Goal: Task Accomplishment & Management: Use online tool/utility

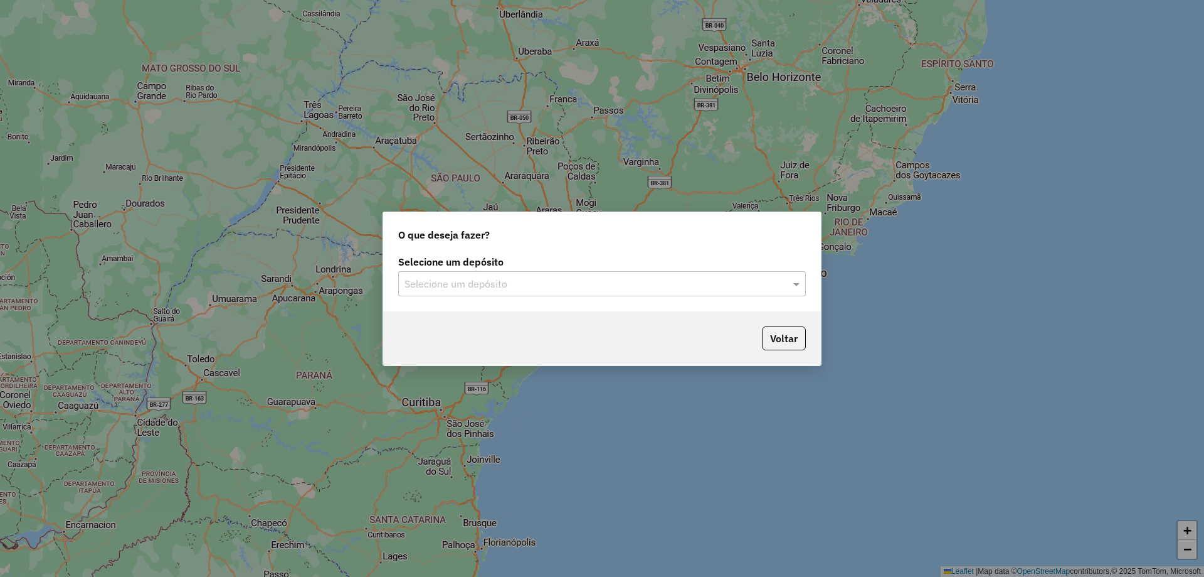
click at [625, 278] on input "text" at bounding box center [590, 284] width 370 height 15
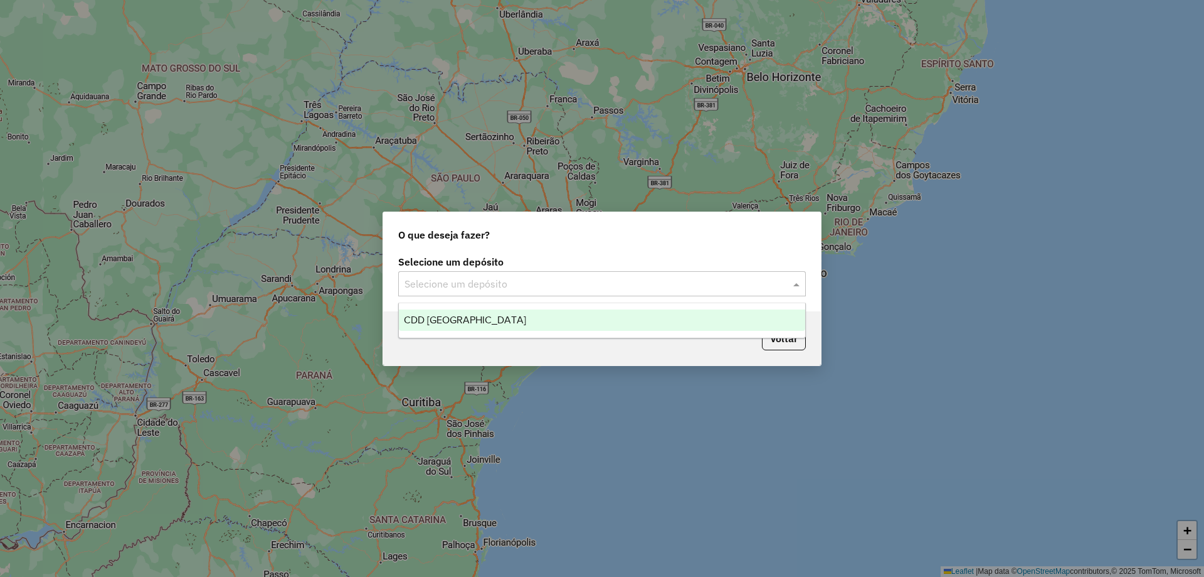
click at [448, 311] on div "CDD [GEOGRAPHIC_DATA]" at bounding box center [602, 319] width 406 height 21
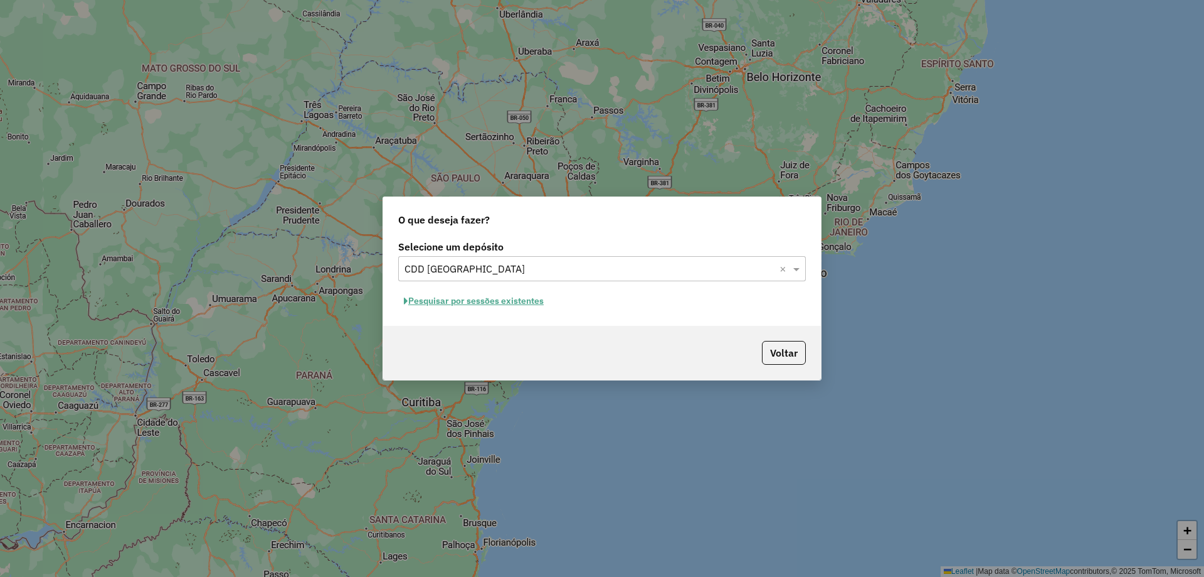
click at [466, 297] on button "Pesquisar por sessões existentes" at bounding box center [473, 300] width 151 height 19
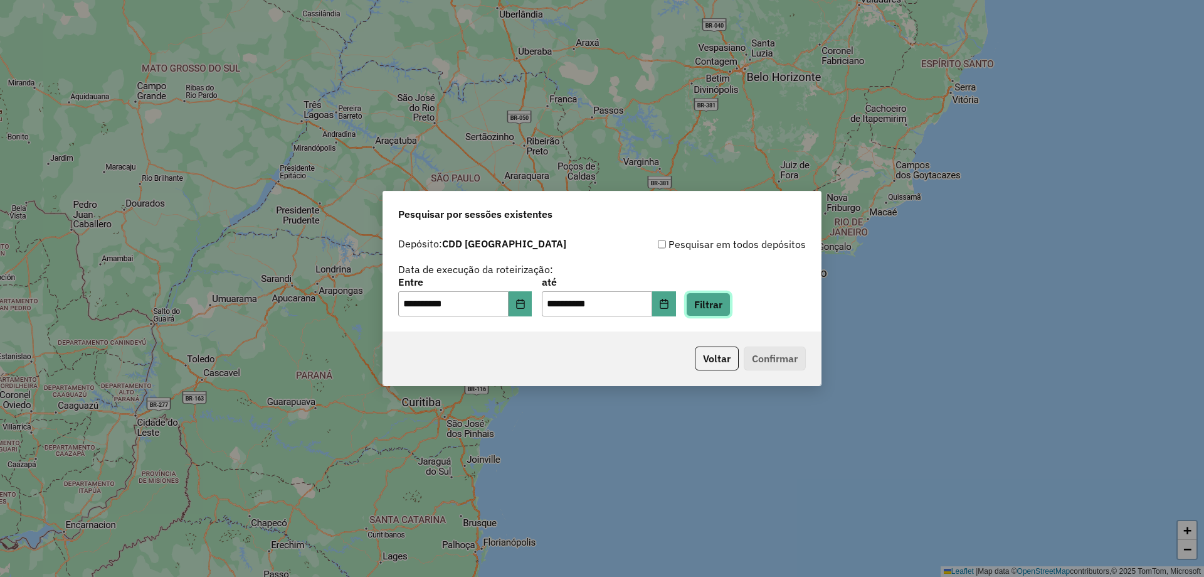
click at [730, 302] on button "Filtrar" at bounding box center [708, 304] width 45 height 24
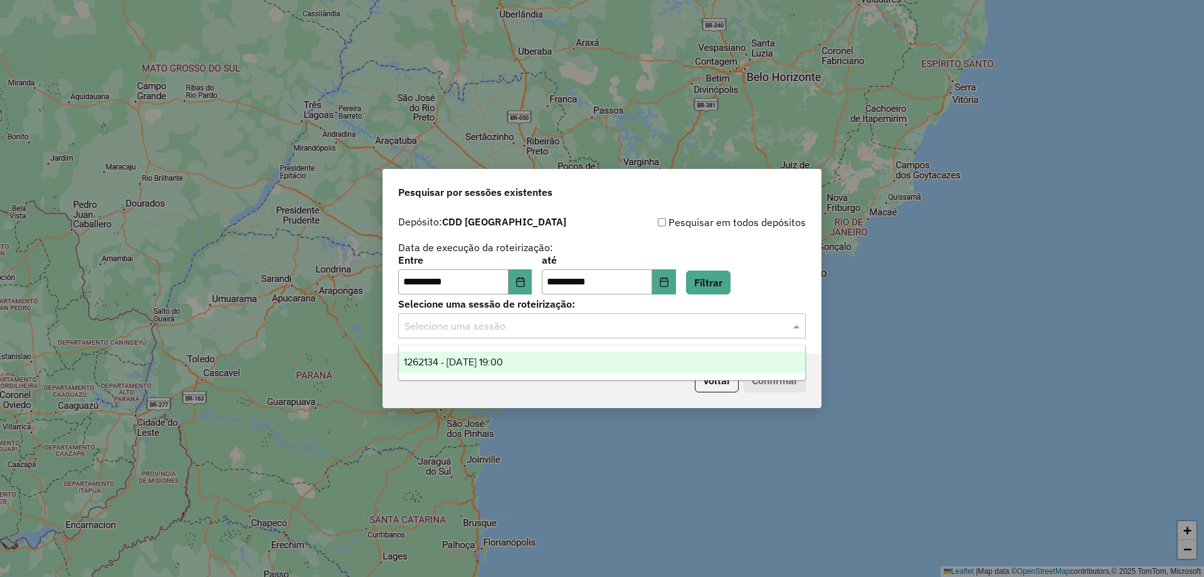
click at [590, 332] on input "text" at bounding box center [590, 326] width 370 height 15
click at [510, 329] on input "text" at bounding box center [590, 326] width 370 height 15
click at [491, 358] on span "1262134 - 09/09/2025 19:00" at bounding box center [453, 361] width 99 height 11
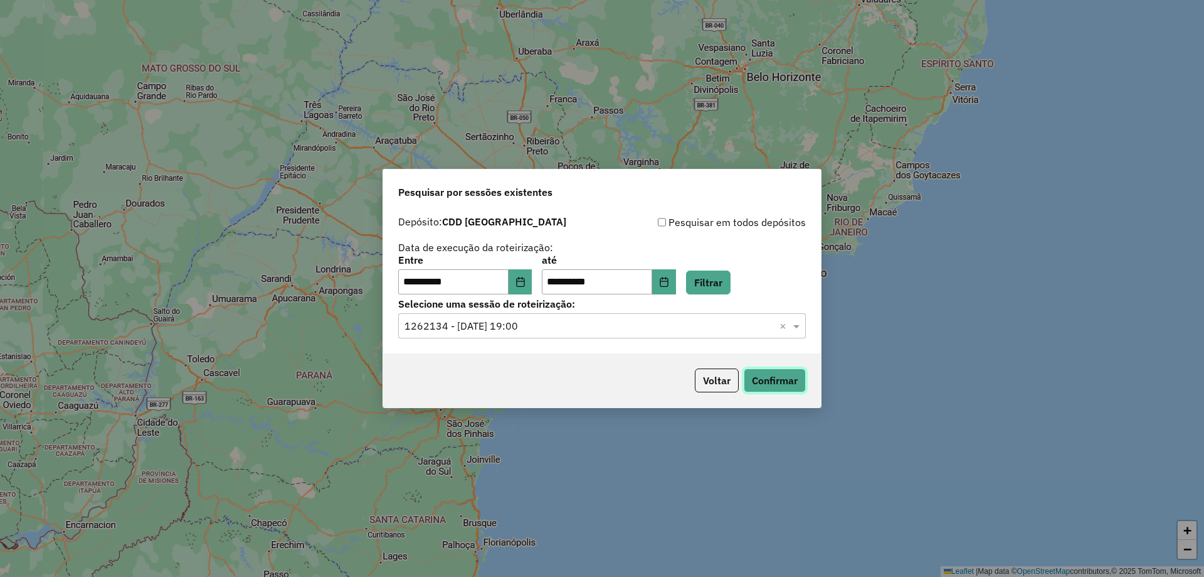
click at [756, 376] on button "Confirmar" at bounding box center [775, 380] width 62 height 24
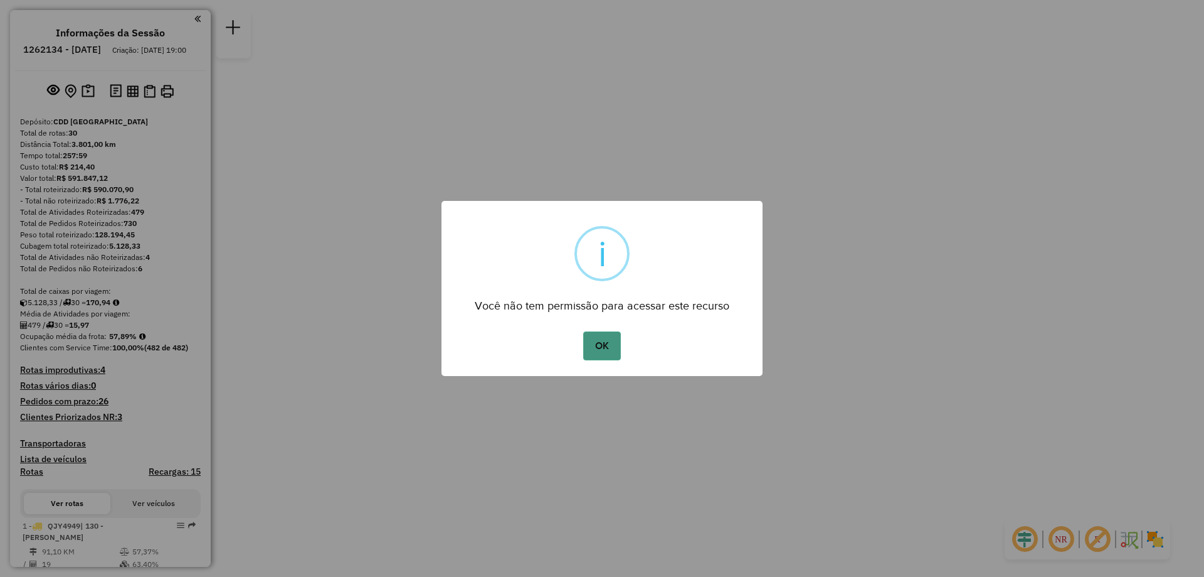
click at [600, 343] on button "OK" at bounding box center [601, 345] width 37 height 29
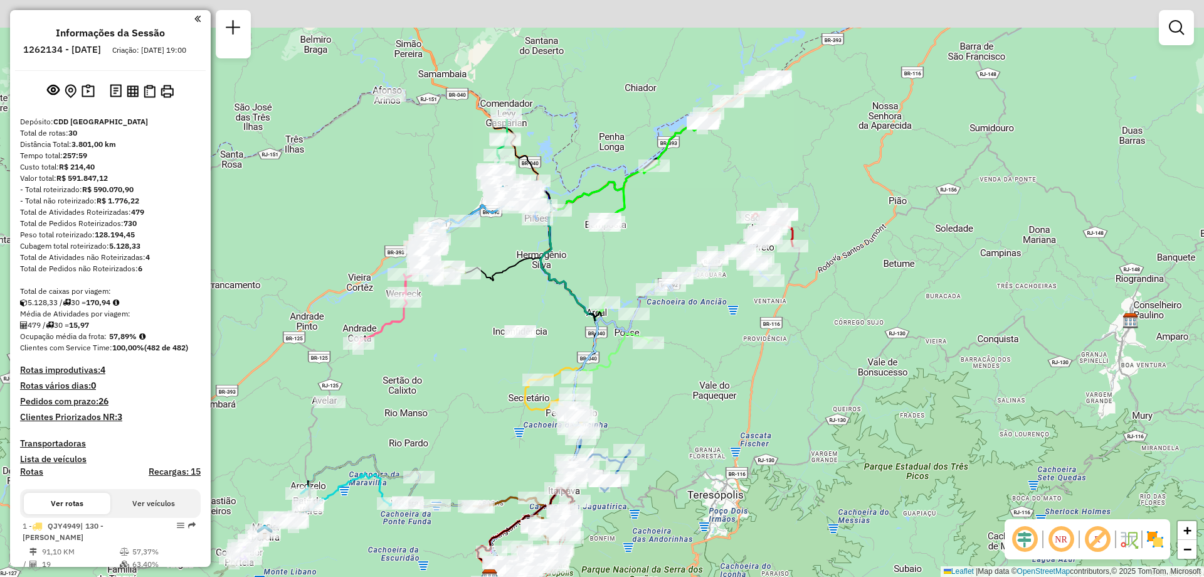
drag, startPoint x: 748, startPoint y: 159, endPoint x: 716, endPoint y: 336, distance: 179.3
click at [716, 336] on div "Janela de atendimento Grade de atendimento Capacidade Transportadoras Veículos …" at bounding box center [602, 288] width 1204 height 577
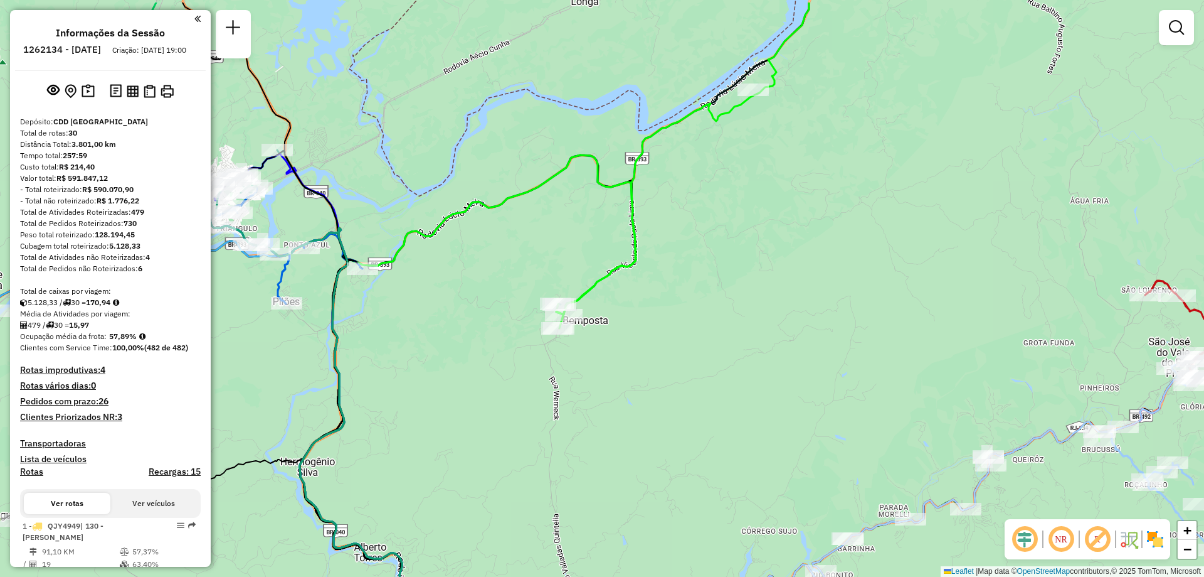
drag, startPoint x: 709, startPoint y: 171, endPoint x: 710, endPoint y: 231, distance: 60.2
click at [710, 231] on div "Janela de atendimento Grade de atendimento Capacidade Transportadoras Veículos …" at bounding box center [602, 288] width 1204 height 577
select select "**********"
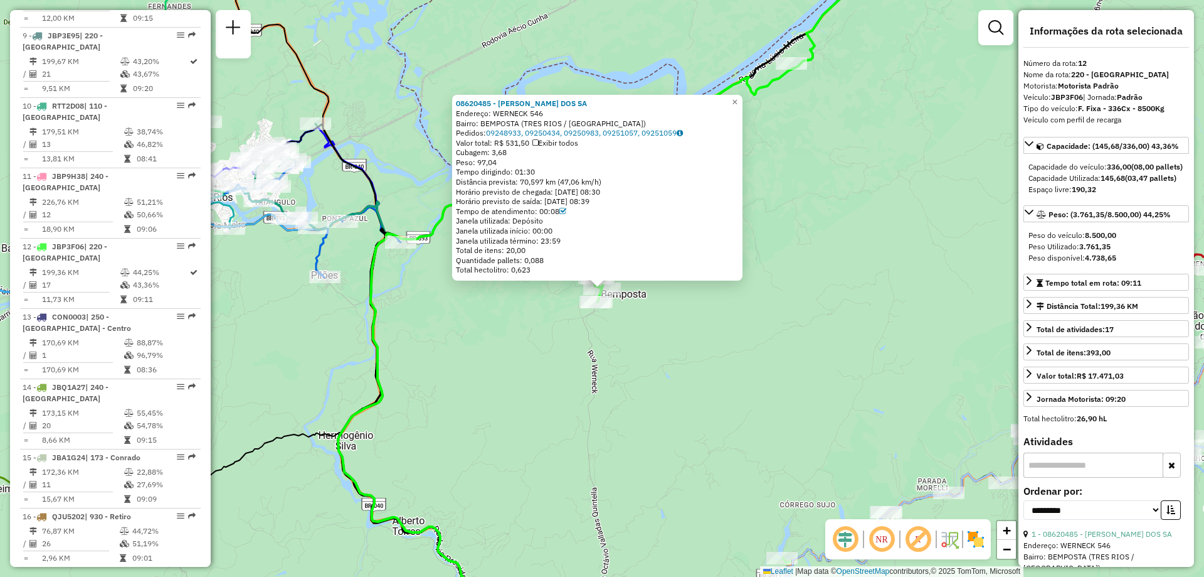
scroll to position [1224, 0]
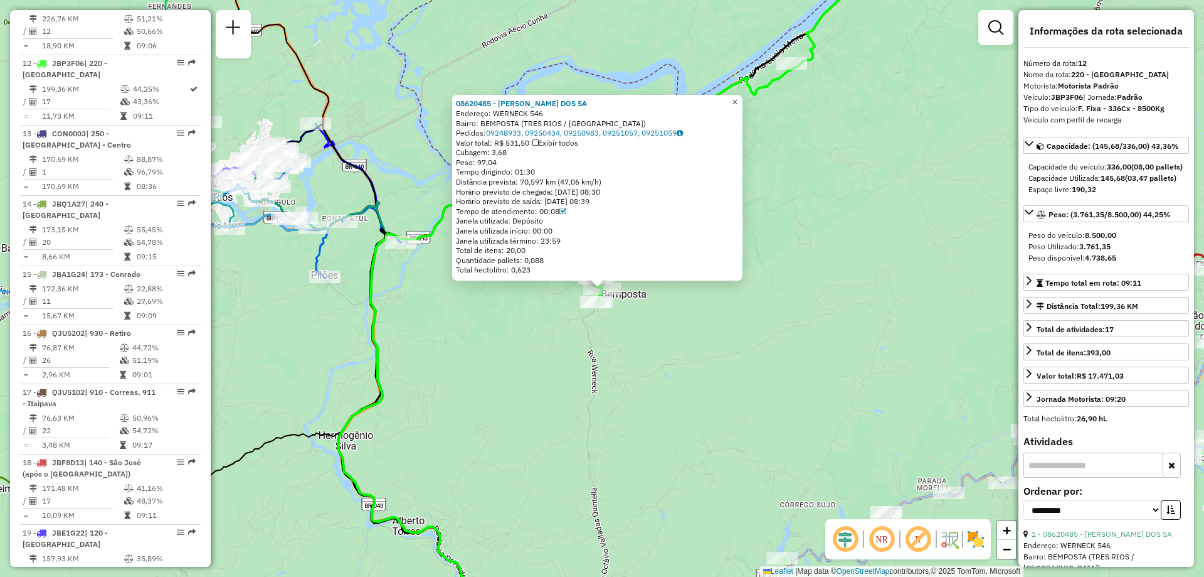
click at [738, 98] on span "×" at bounding box center [735, 102] width 6 height 11
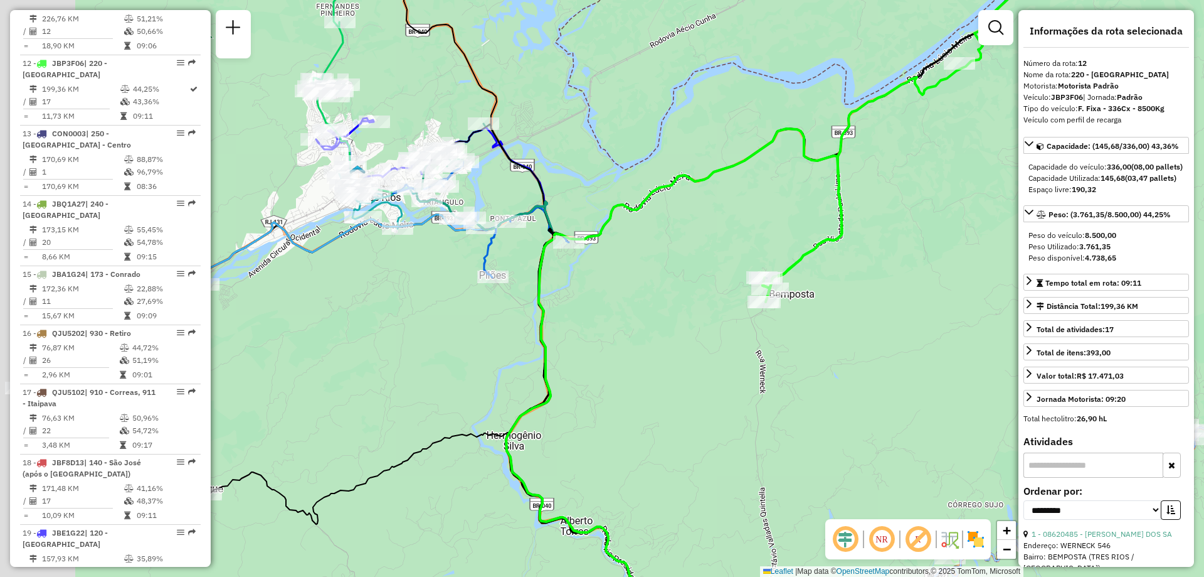
drag, startPoint x: 459, startPoint y: 323, endPoint x: 612, endPoint y: 322, distance: 153.1
click at [612, 322] on div "Janela de atendimento Grade de atendimento Capacidade Transportadoras Veículos …" at bounding box center [602, 288] width 1204 height 577
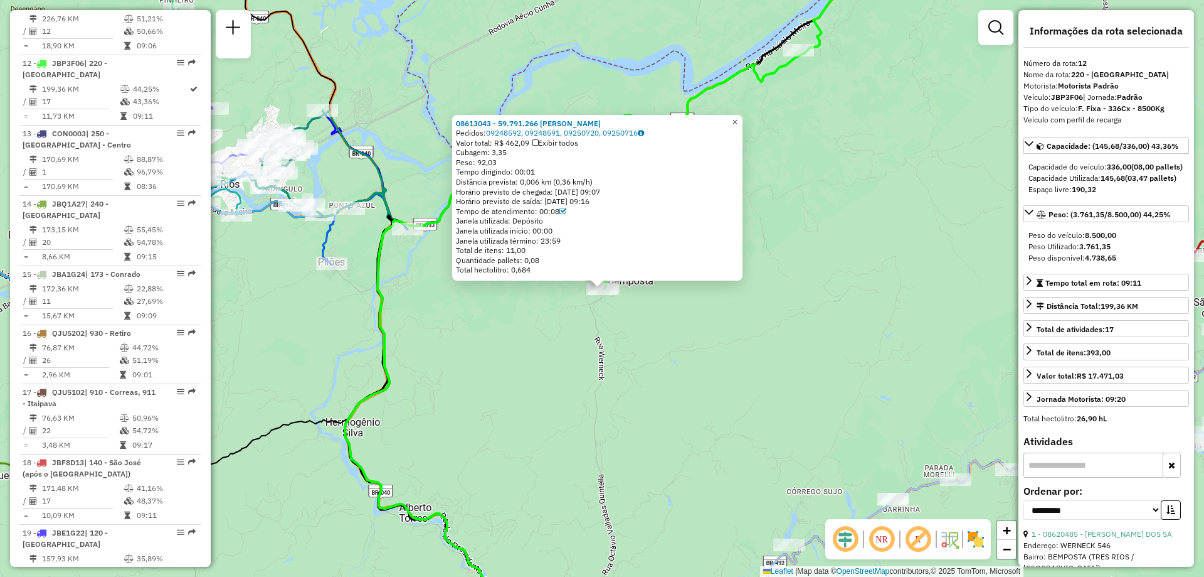
click at [738, 120] on span "×" at bounding box center [735, 122] width 6 height 11
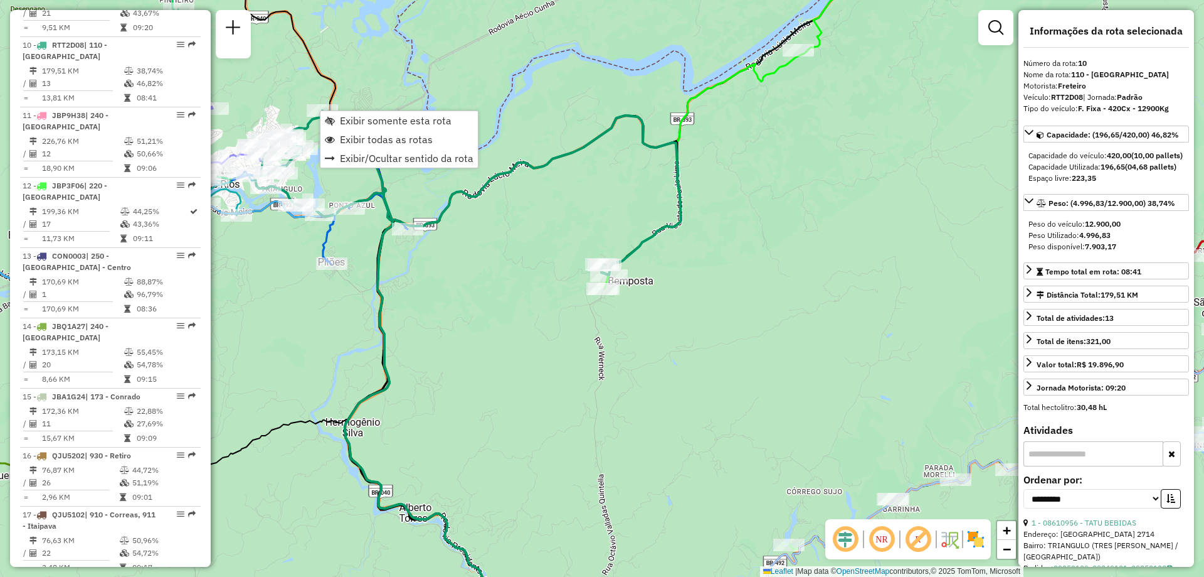
scroll to position [1095, 0]
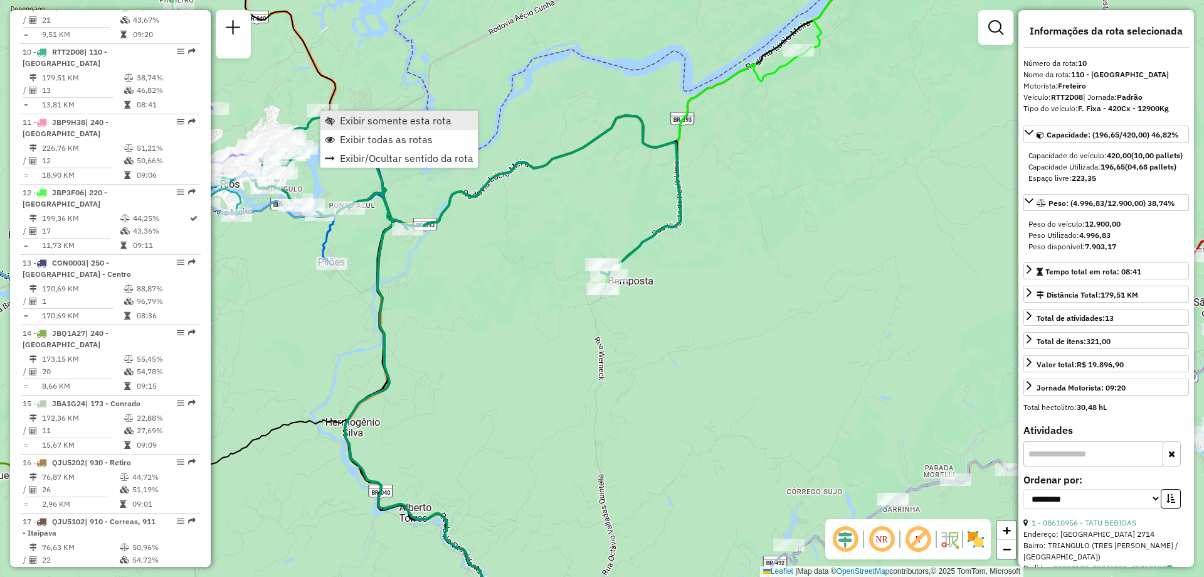
click at [354, 121] on span "Exibir somente esta rota" at bounding box center [396, 120] width 112 height 10
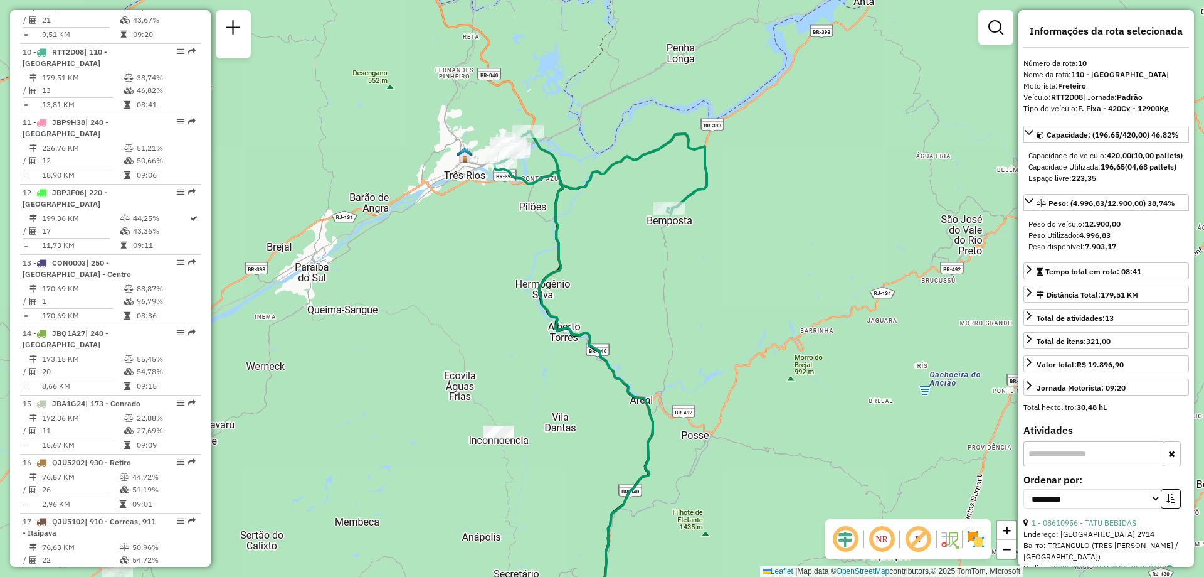
drag, startPoint x: 635, startPoint y: 135, endPoint x: 604, endPoint y: 250, distance: 118.4
click at [604, 250] on div "Janela de atendimento Grade de atendimento Capacidade Transportadoras Veículos …" at bounding box center [602, 288] width 1204 height 577
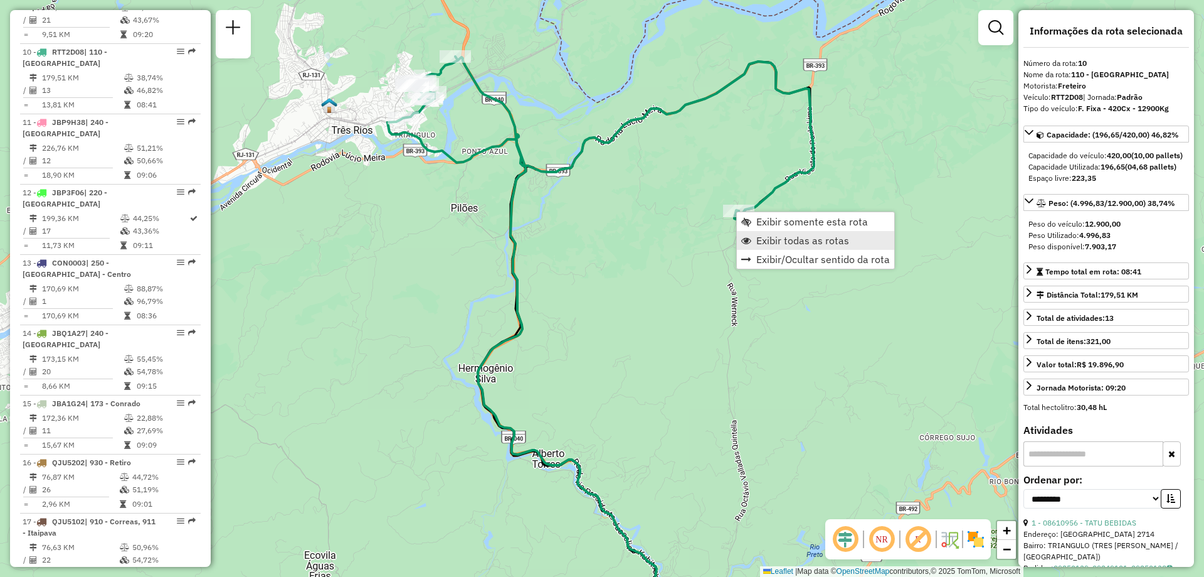
click at [763, 240] on span "Exibir todas as rotas" at bounding box center [803, 240] width 93 height 10
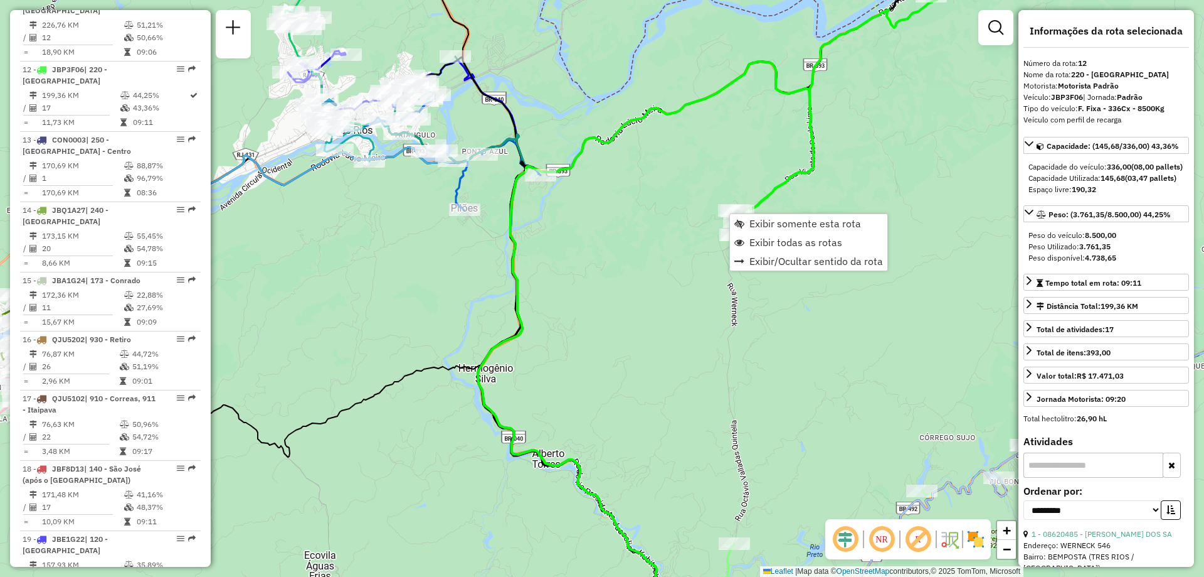
scroll to position [1224, 0]
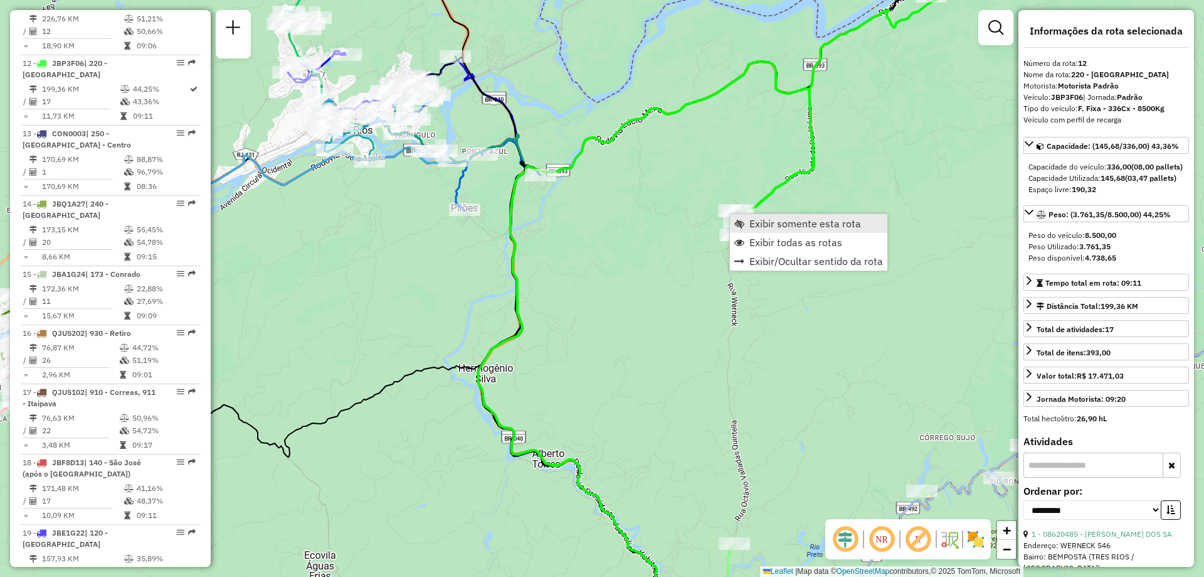
click at [747, 225] on link "Exibir somente esta rota" at bounding box center [808, 223] width 157 height 19
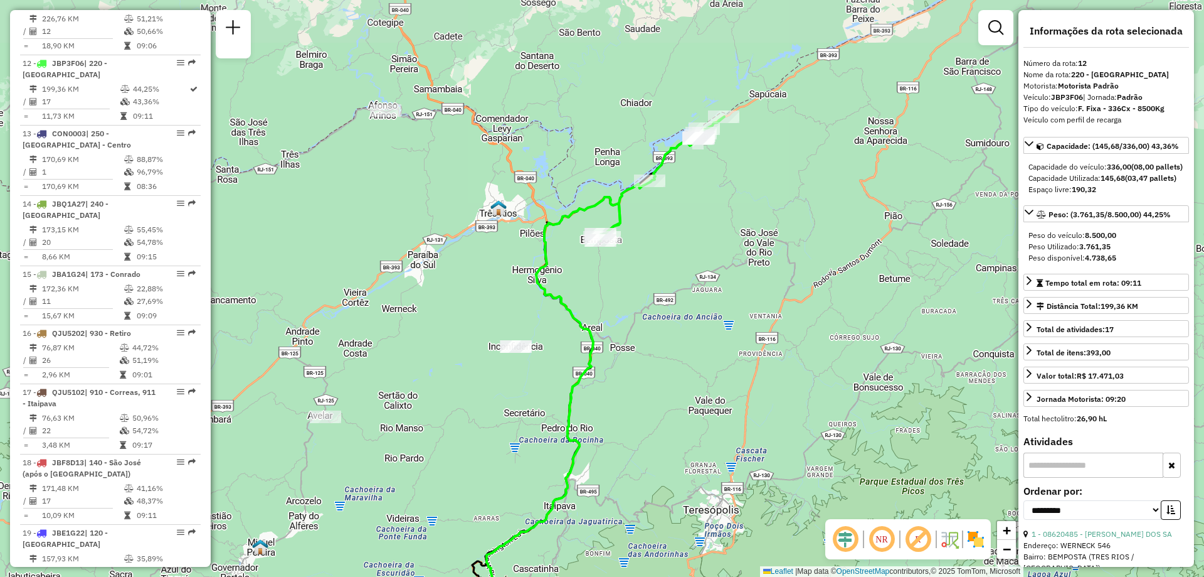
drag, startPoint x: 693, startPoint y: 174, endPoint x: 689, endPoint y: 240, distance: 66.0
click at [689, 240] on div "Janela de atendimento Grade de atendimento Capacidade Transportadoras Veículos …" at bounding box center [602, 288] width 1204 height 577
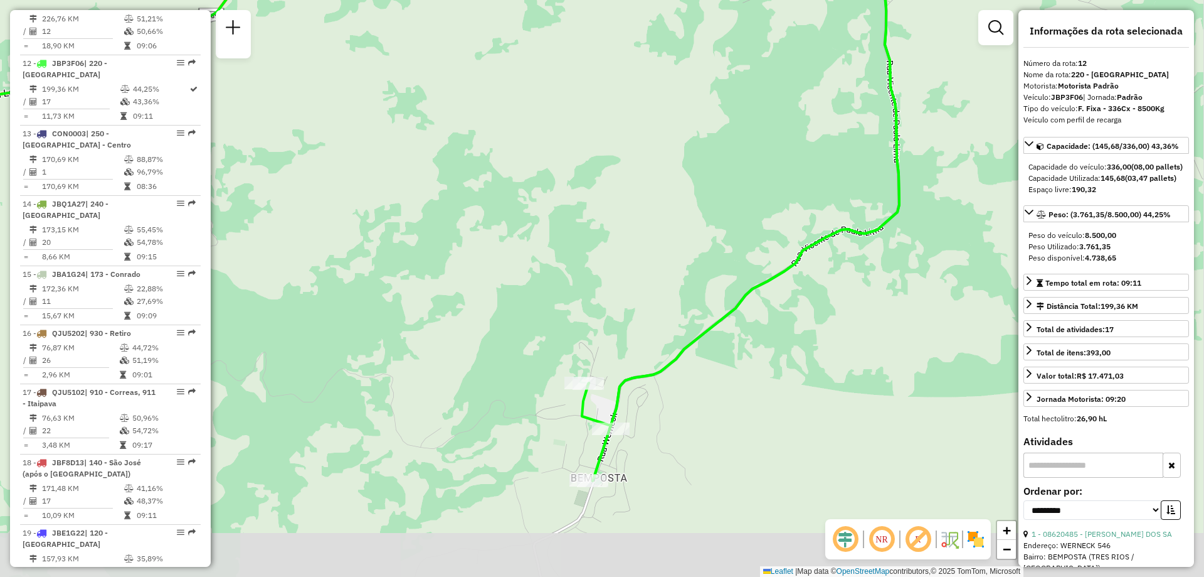
drag, startPoint x: 621, startPoint y: 322, endPoint x: 579, endPoint y: 257, distance: 77.6
click at [579, 257] on div "Janela de atendimento Grade de atendimento Capacidade Transportadoras Veículos …" at bounding box center [602, 288] width 1204 height 577
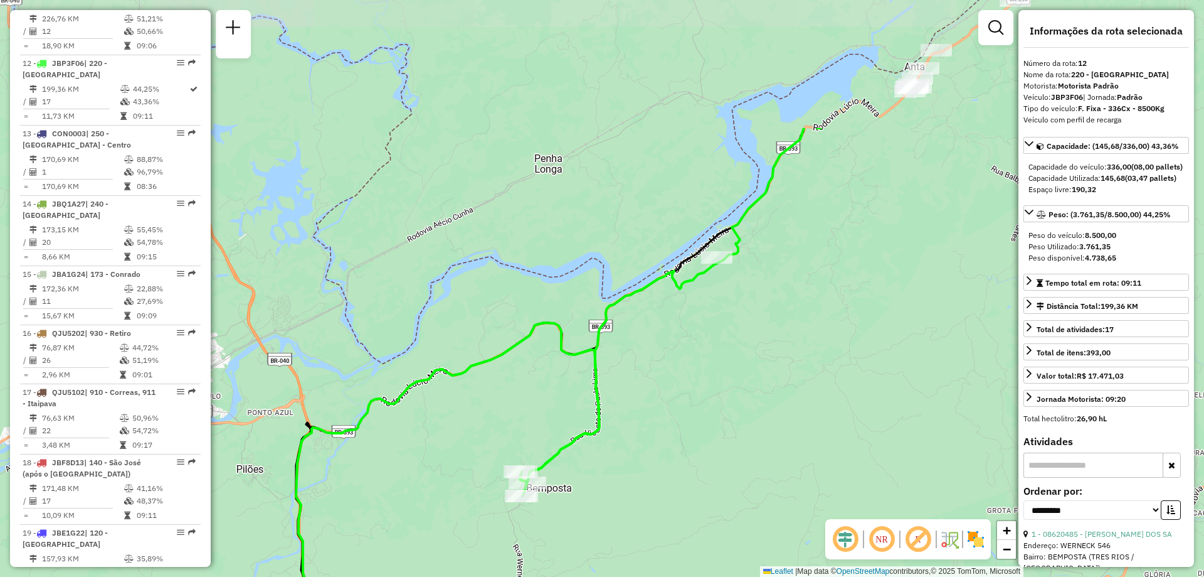
drag, startPoint x: 824, startPoint y: 165, endPoint x: 766, endPoint y: 351, distance: 194.6
click at [766, 351] on div "Janela de atendimento Grade de atendimento Capacidade Transportadoras Veículos …" at bounding box center [602, 288] width 1204 height 577
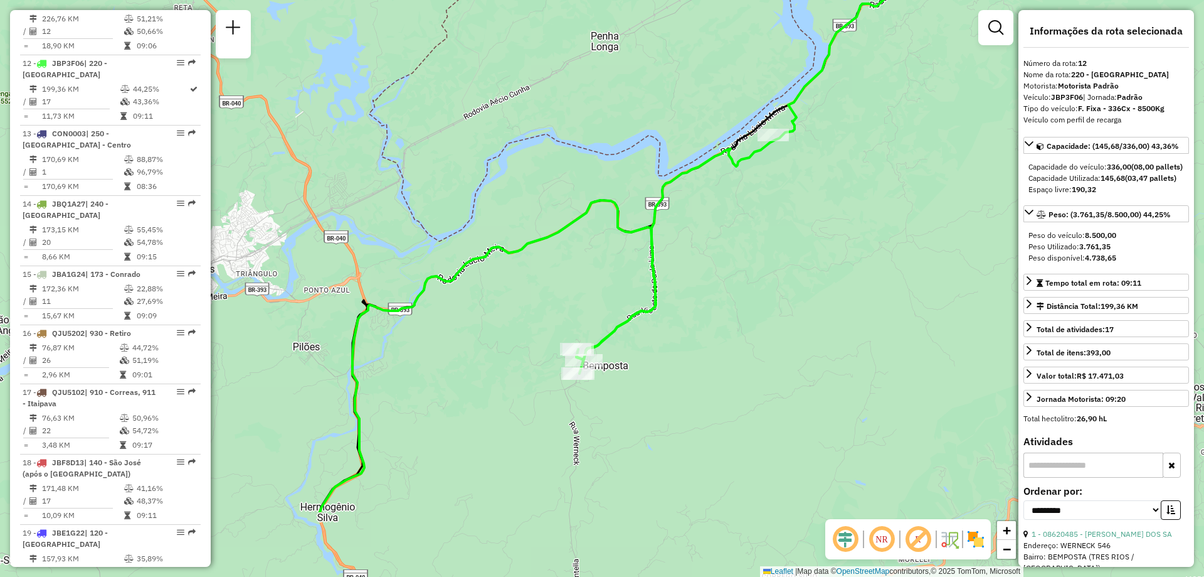
drag, startPoint x: 716, startPoint y: 390, endPoint x: 792, endPoint y: 201, distance: 203.5
click at [792, 201] on div "Janela de atendimento Grade de atendimento Capacidade Transportadoras Veículos …" at bounding box center [602, 288] width 1204 height 577
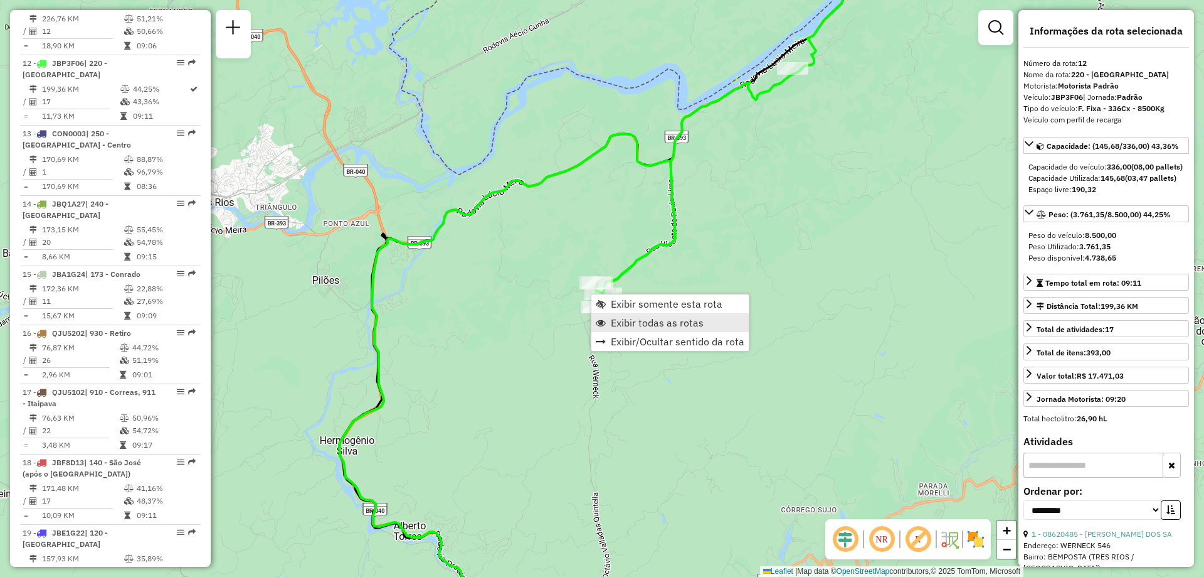
click at [622, 321] on span "Exibir todas as rotas" at bounding box center [657, 322] width 93 height 10
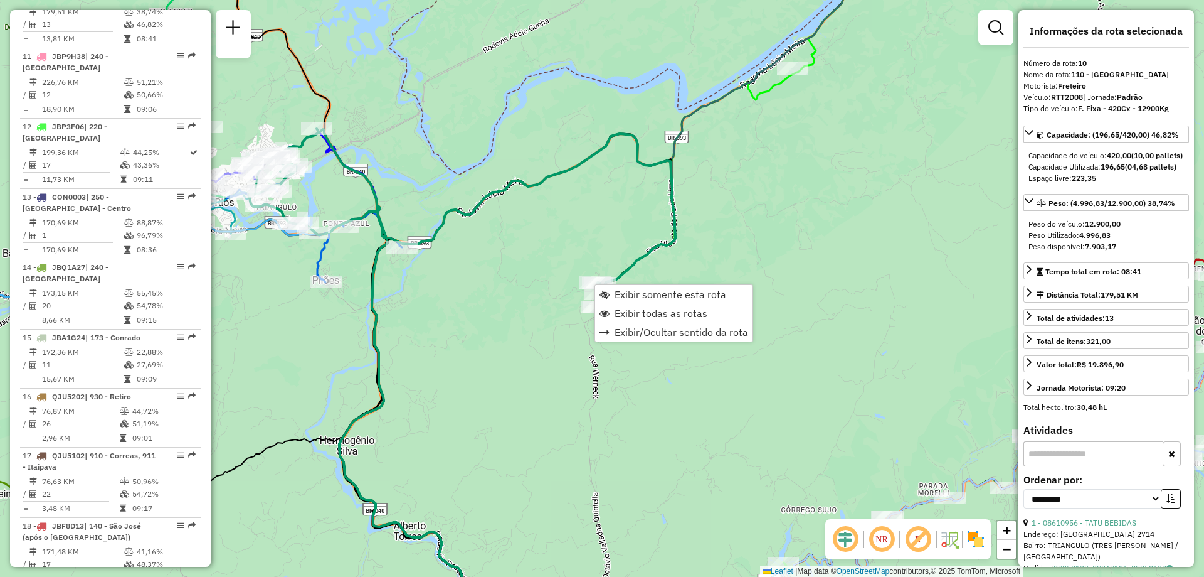
scroll to position [1095, 0]
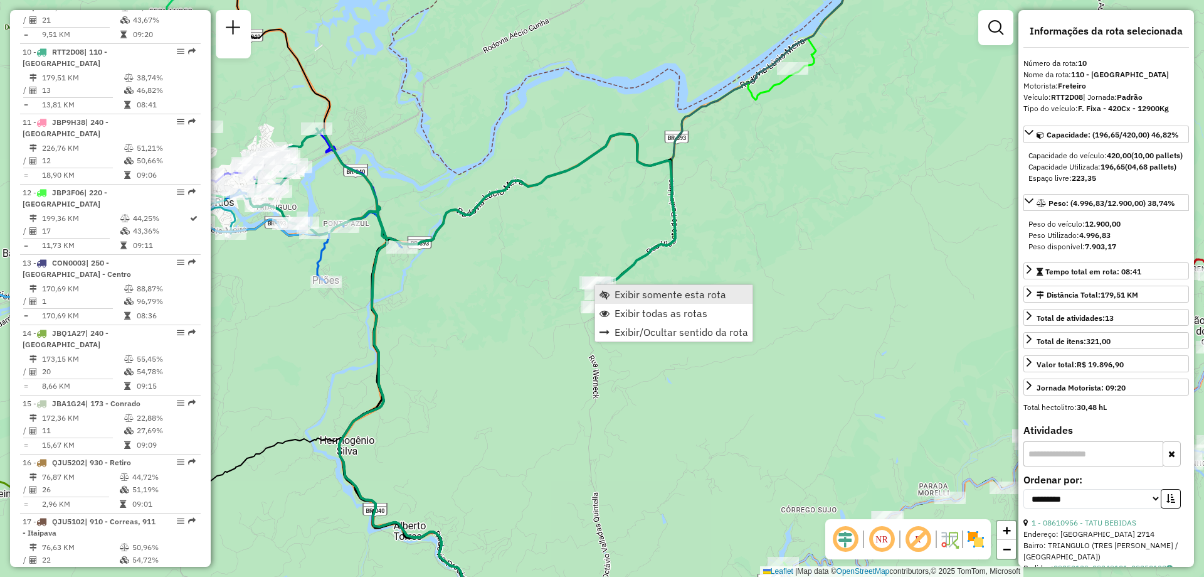
click at [612, 290] on link "Exibir somente esta rota" at bounding box center [673, 294] width 157 height 19
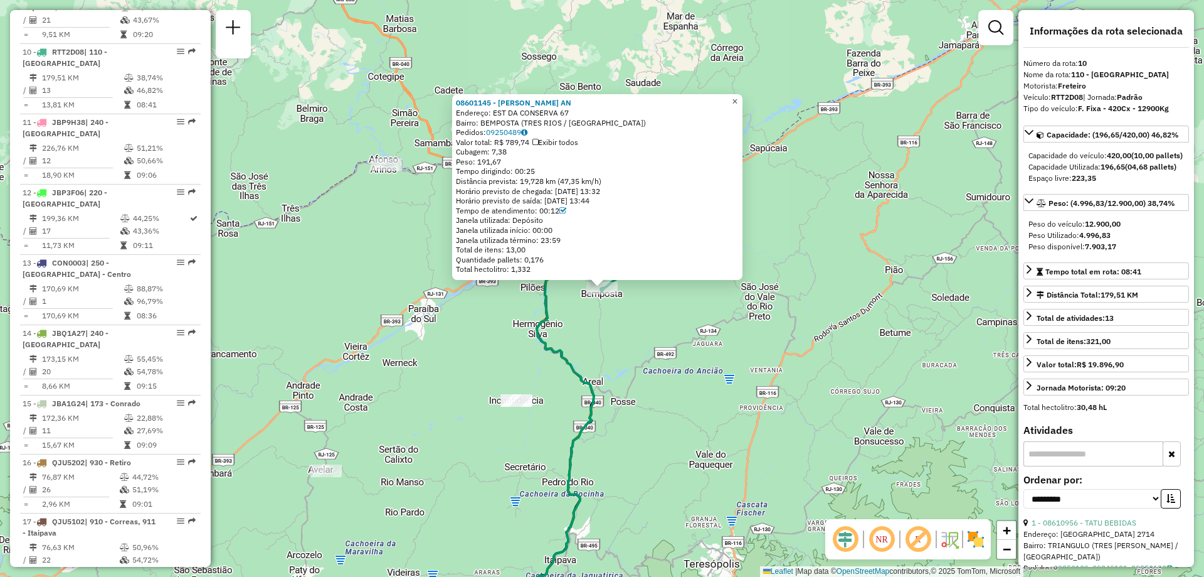
click at [738, 96] on span "×" at bounding box center [735, 101] width 6 height 11
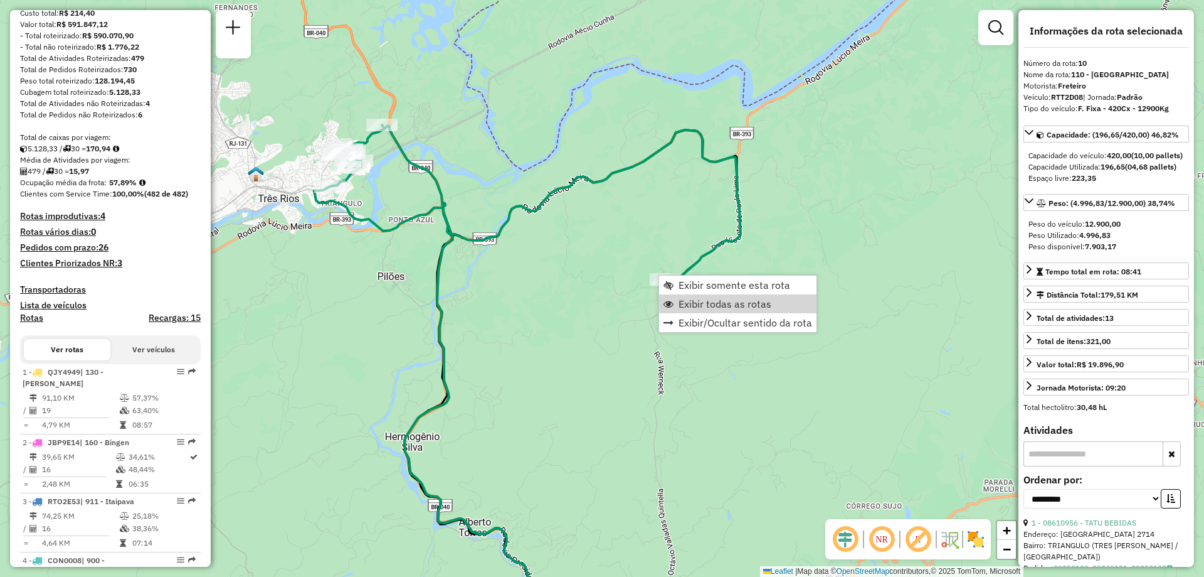
scroll to position [0, 0]
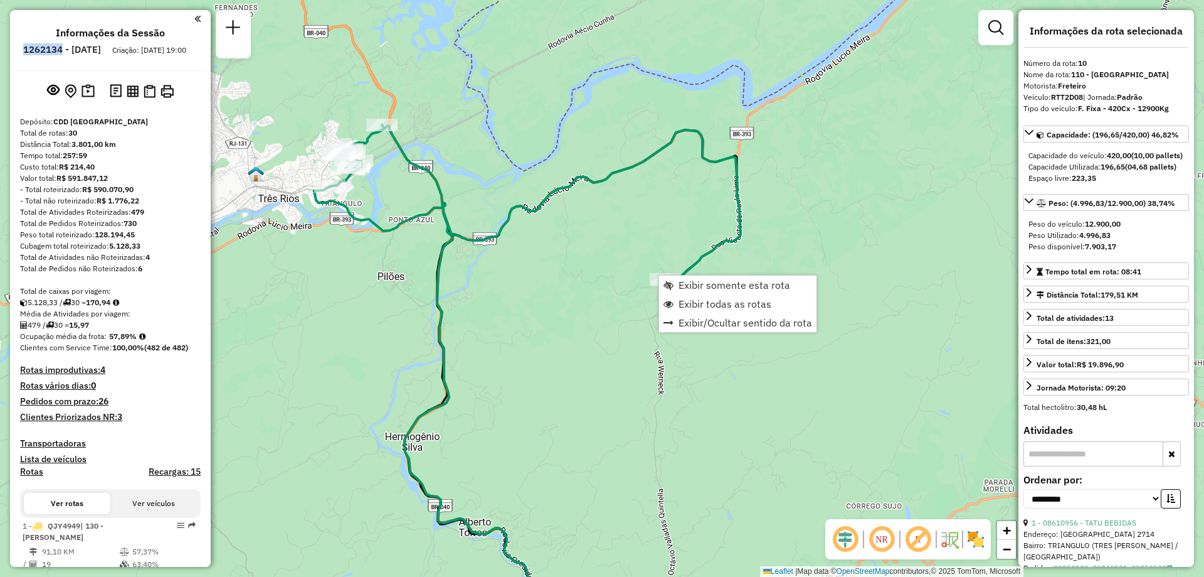
drag, startPoint x: 97, startPoint y: 46, endPoint x: 55, endPoint y: 46, distance: 42.0
click at [55, 46] on li "1262134 - [DATE]" at bounding box center [62, 52] width 84 height 16
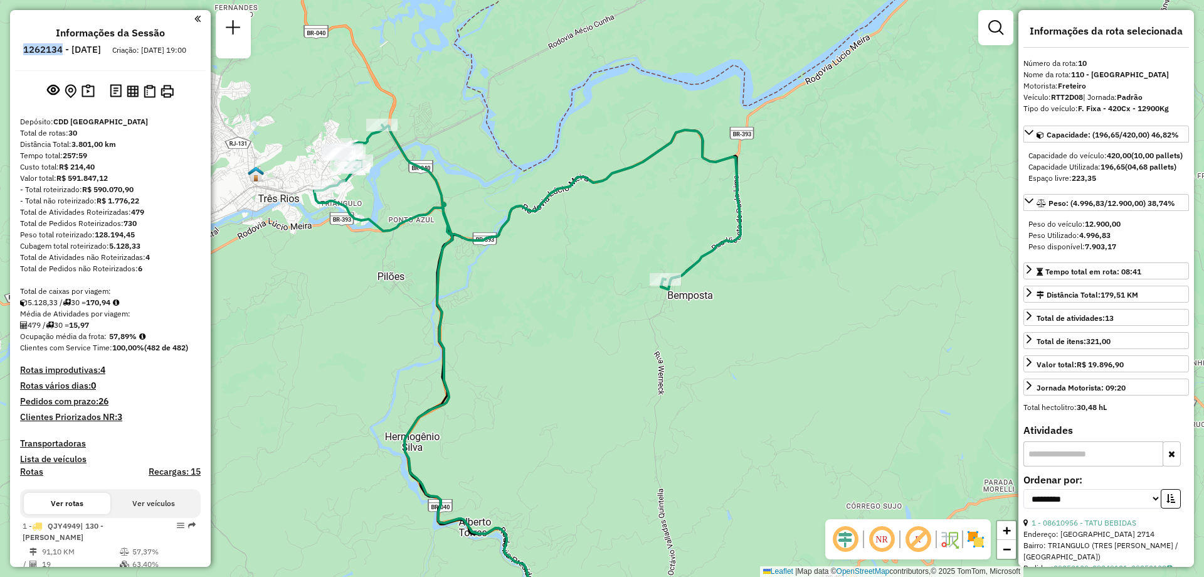
copy h6 "1262134"
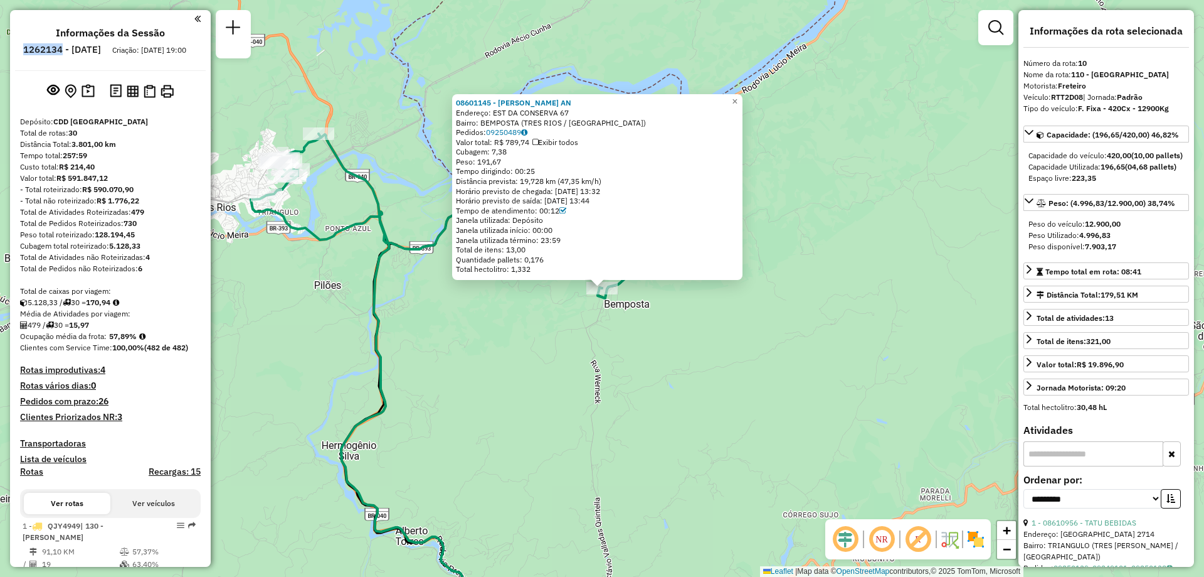
scroll to position [1095, 0]
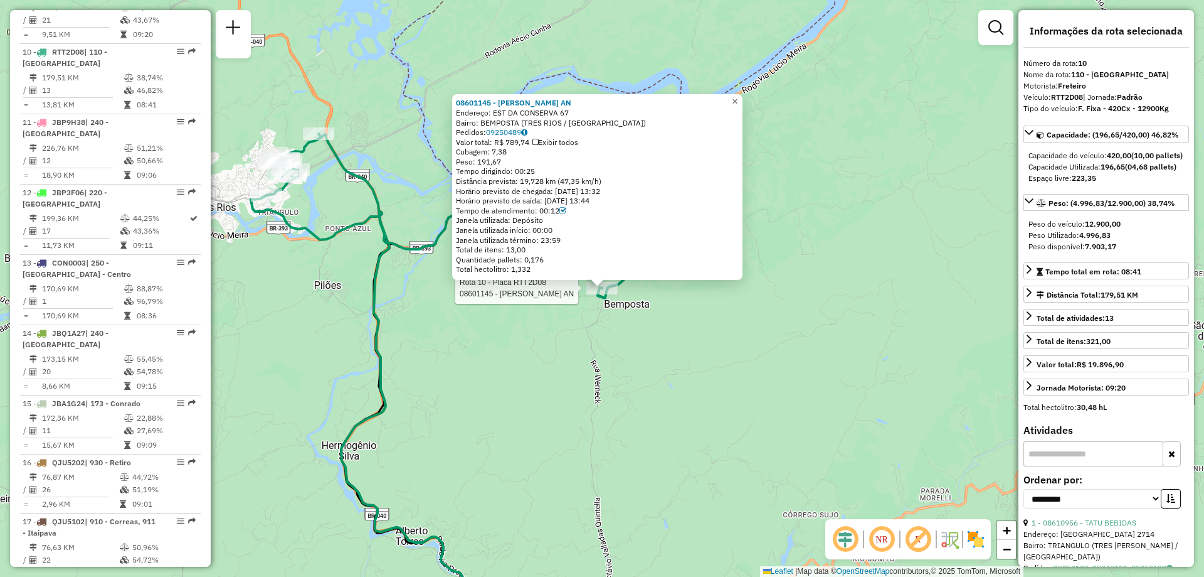
click at [738, 99] on span "×" at bounding box center [735, 101] width 6 height 11
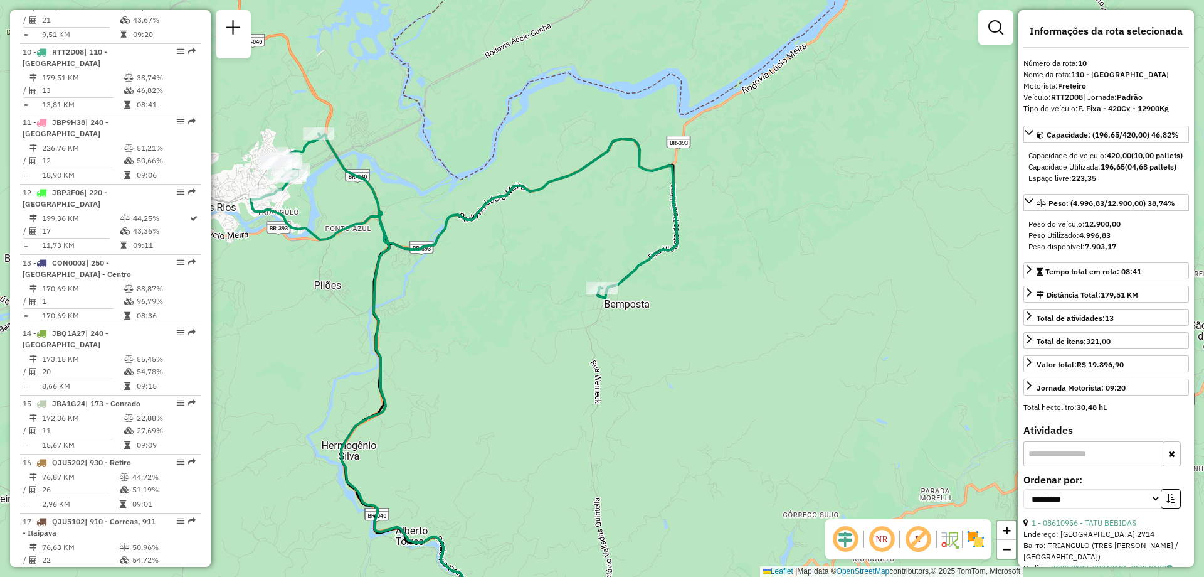
click at [747, 99] on div "Janela de atendimento Grade de atendimento Capacidade Transportadoras Veículos …" at bounding box center [602, 288] width 1204 height 577
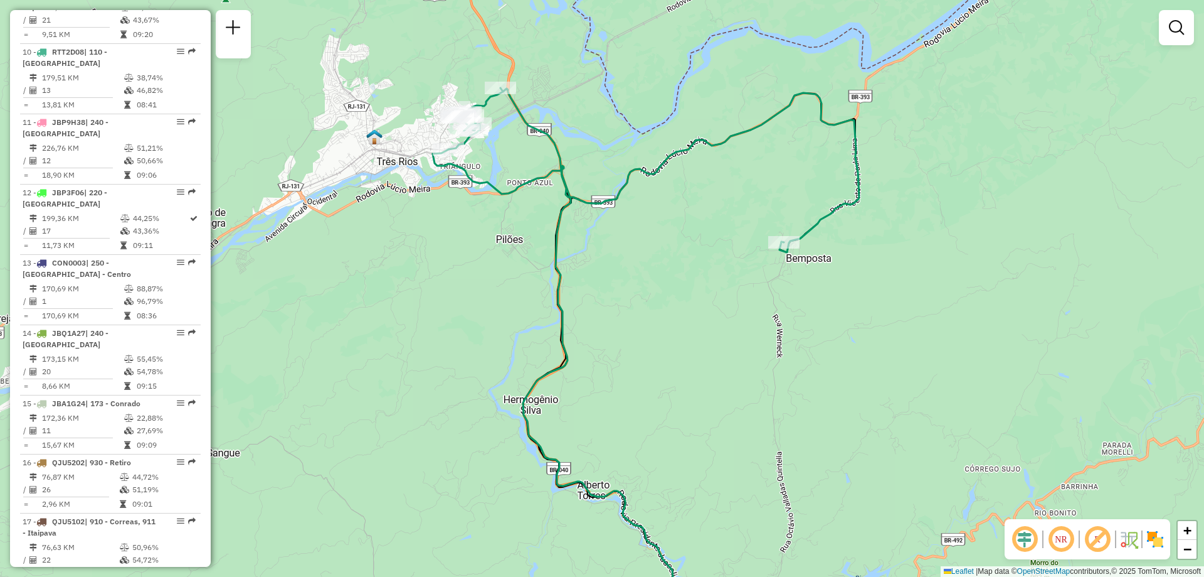
drag, startPoint x: 528, startPoint y: 374, endPoint x: 722, endPoint y: 321, distance: 201.5
click at [722, 321] on div "Janela de atendimento Grade de atendimento Capacidade Transportadoras Veículos …" at bounding box center [602, 288] width 1204 height 577
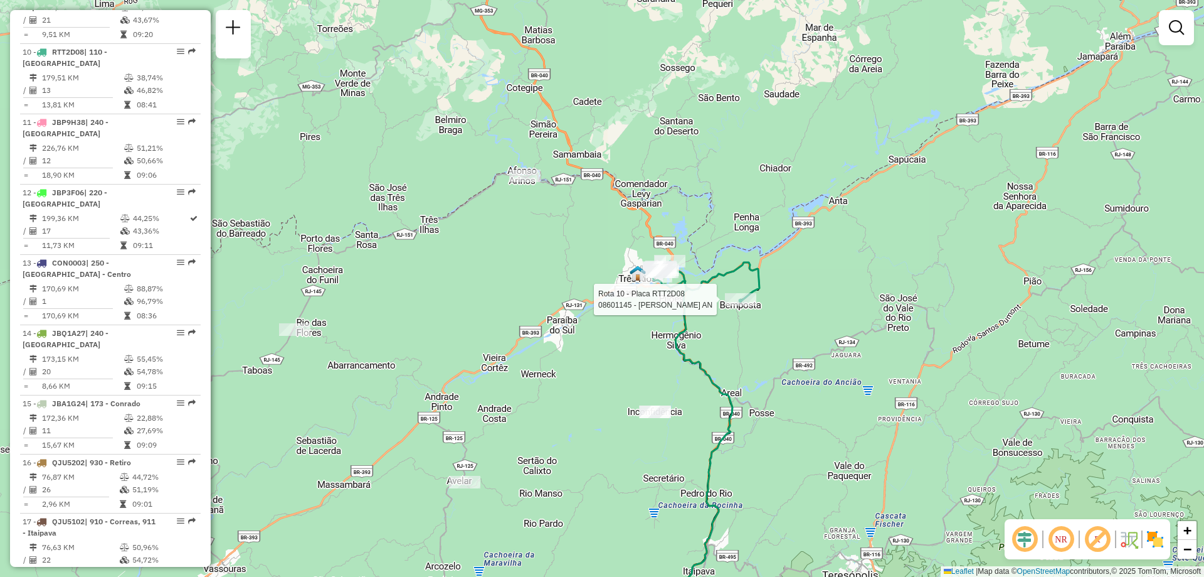
select select "**********"
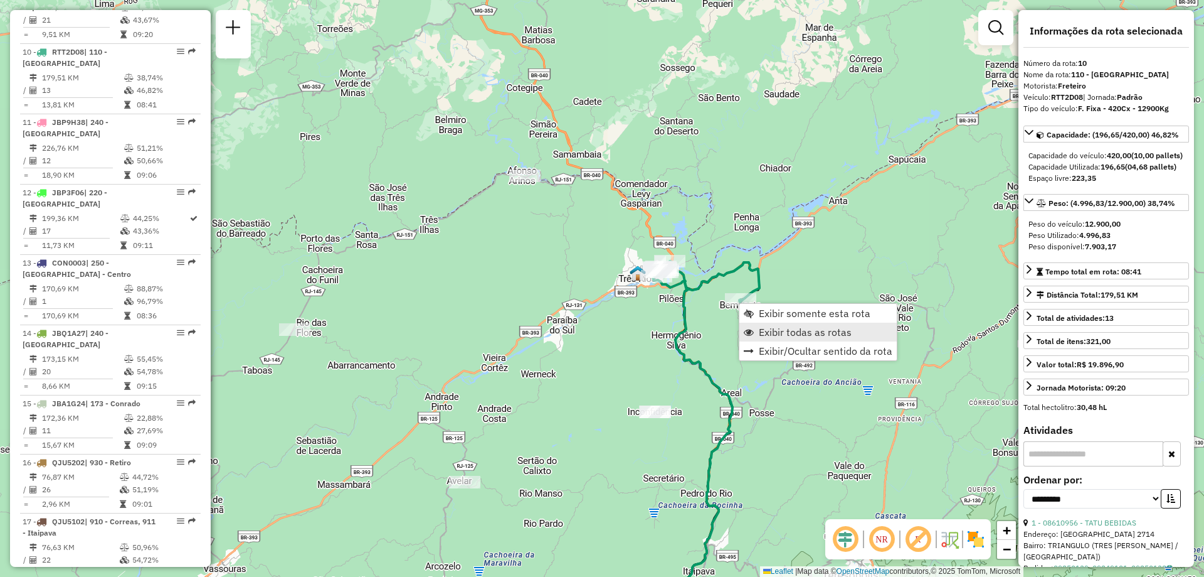
click at [776, 330] on span "Exibir todas as rotas" at bounding box center [805, 332] width 93 height 10
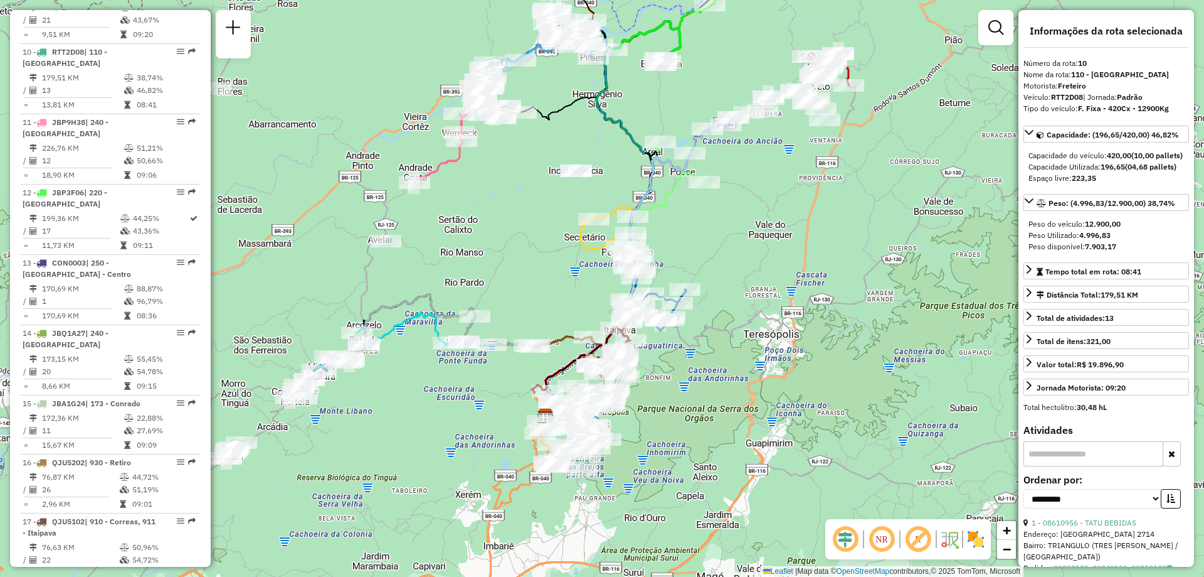
drag, startPoint x: 731, startPoint y: 343, endPoint x: 652, endPoint y: 102, distance: 253.5
click at [652, 102] on div "Janela de atendimento Grade de atendimento Capacidade Transportadoras Veículos …" at bounding box center [602, 288] width 1204 height 577
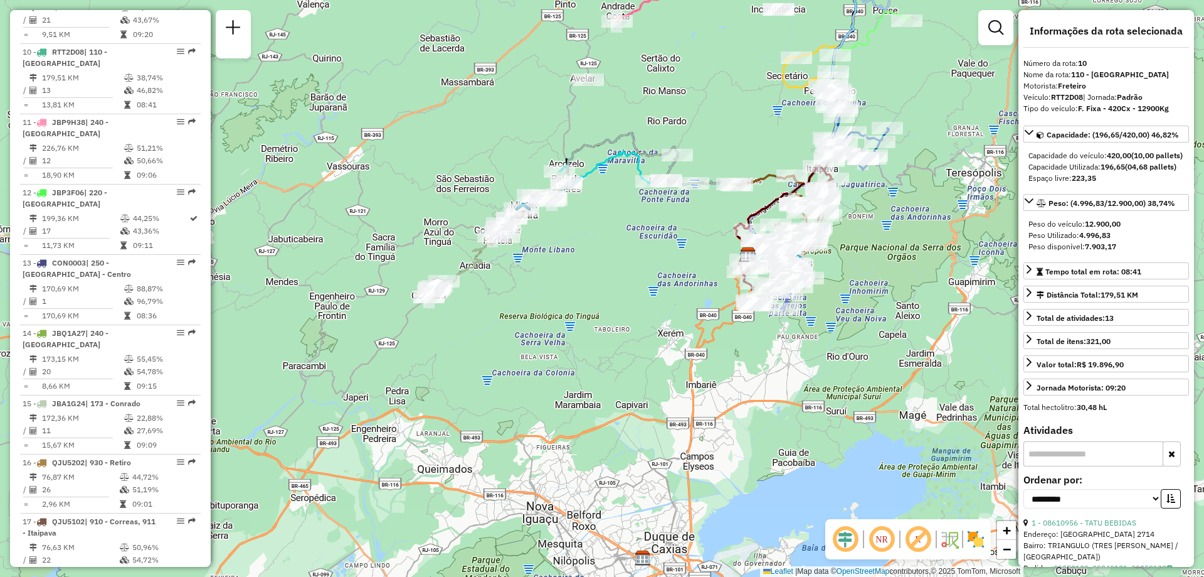
drag, startPoint x: 262, startPoint y: 369, endPoint x: 465, endPoint y: 208, distance: 258.9
click at [465, 208] on div "Janela de atendimento Grade de atendimento Capacidade Transportadoras Veículos …" at bounding box center [602, 288] width 1204 height 577
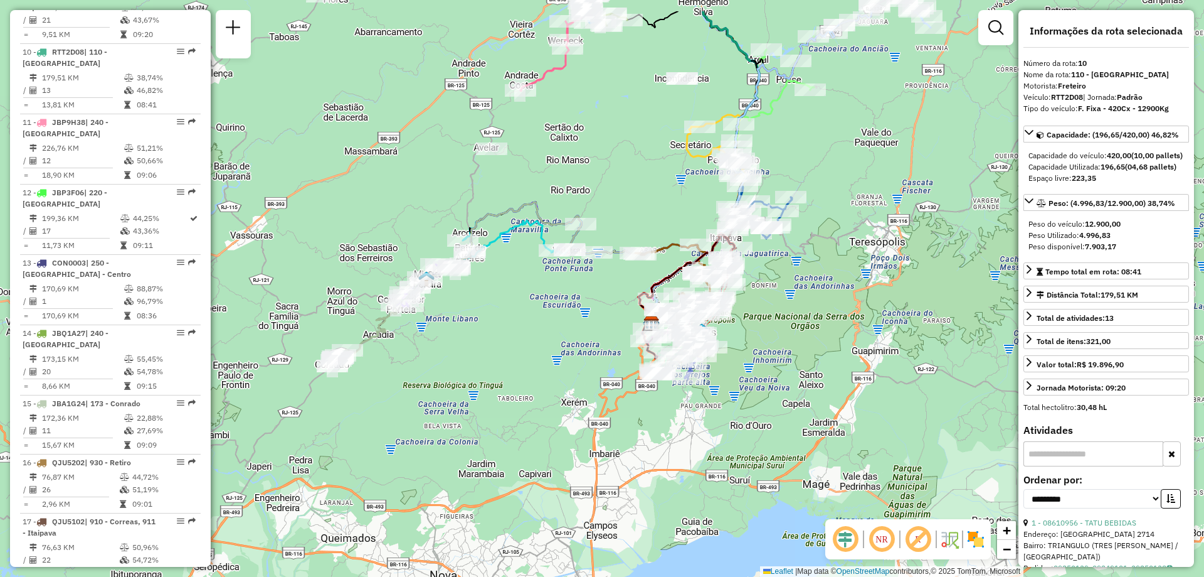
drag, startPoint x: 646, startPoint y: 256, endPoint x: 549, endPoint y: 325, distance: 118.7
click at [549, 325] on div "Janela de atendimento Grade de atendimento Capacidade Transportadoras Veículos …" at bounding box center [602, 288] width 1204 height 577
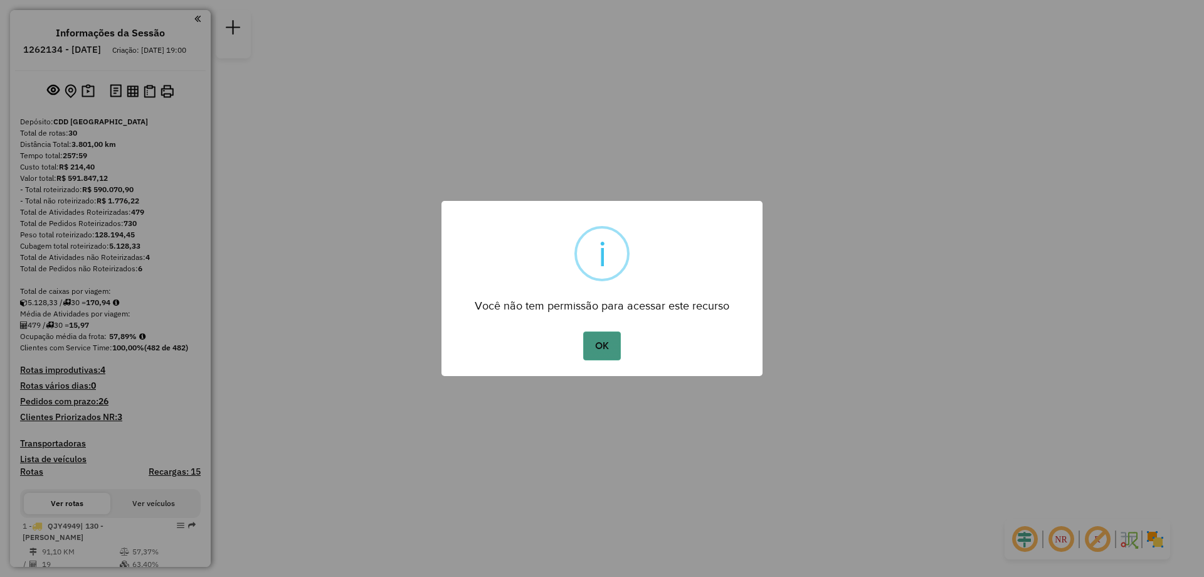
click at [600, 345] on button "OK" at bounding box center [601, 345] width 37 height 29
